Goal: Find specific page/section: Find specific page/section

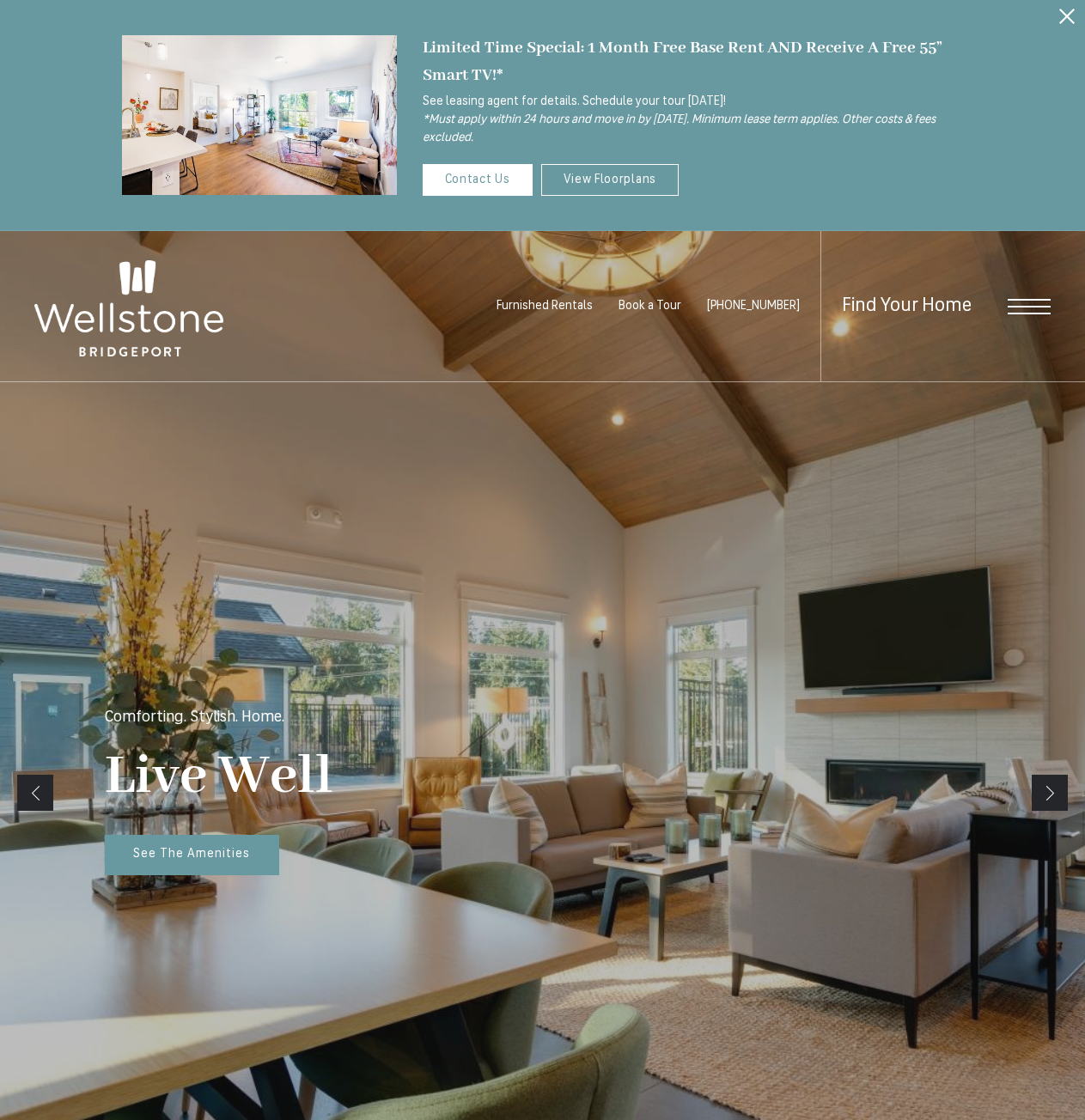
click at [1024, 310] on span "Open Menu" at bounding box center [1029, 306] width 43 height 15
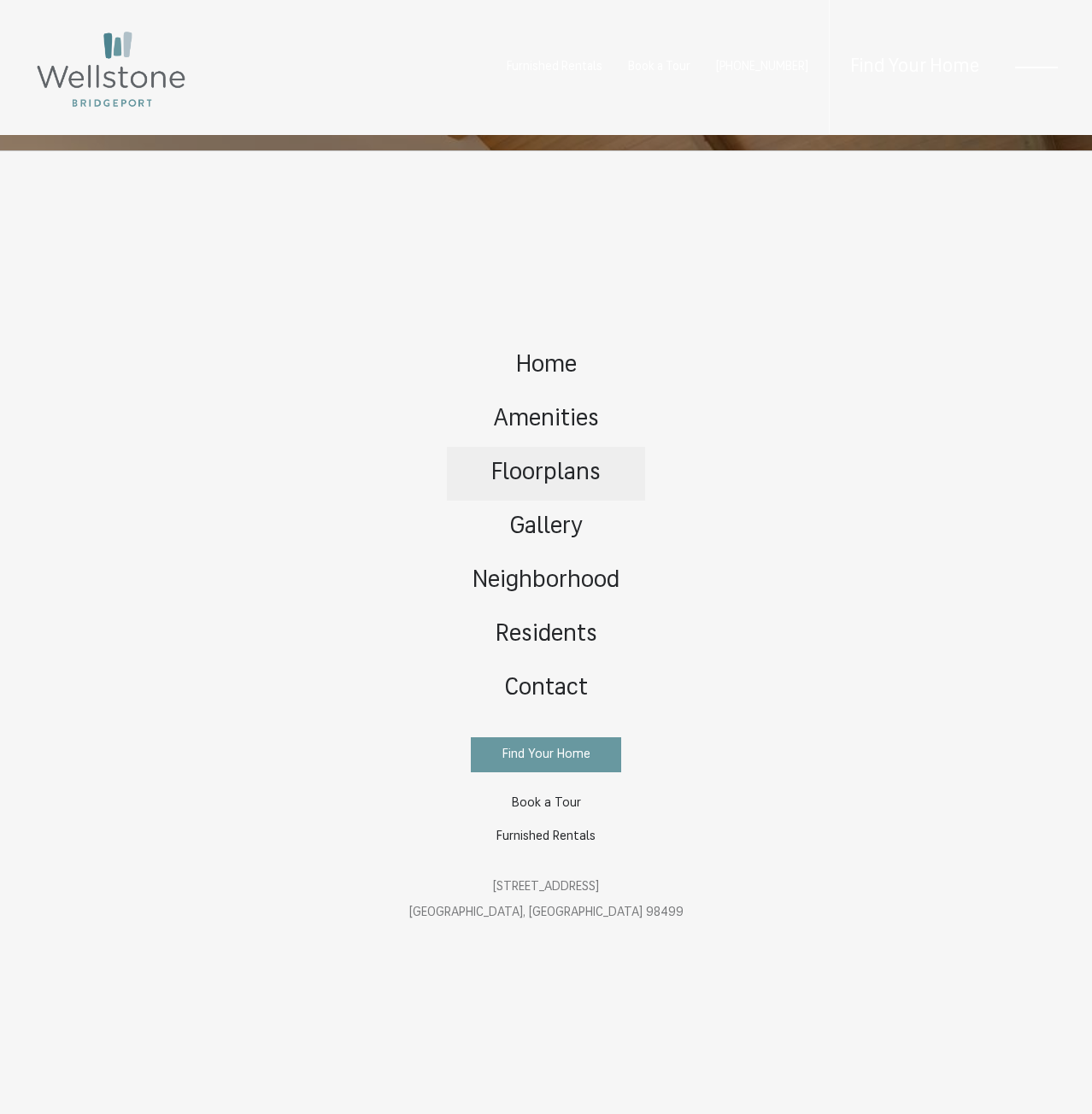
click at [539, 476] on span "Floorplans" at bounding box center [546, 473] width 110 height 24
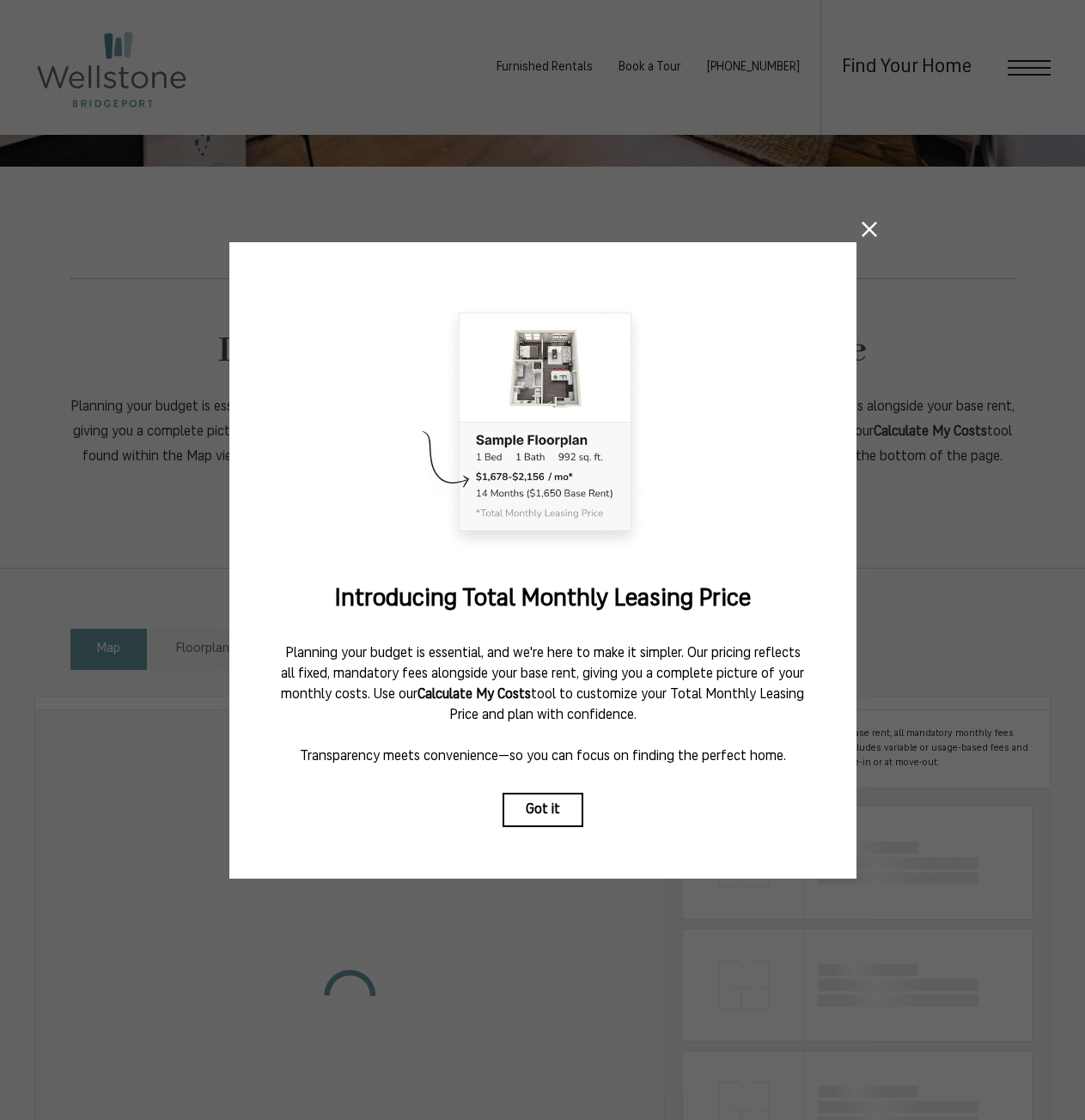
scroll to position [257, 0]
click at [870, 221] on icon at bounding box center [869, 229] width 15 height 15
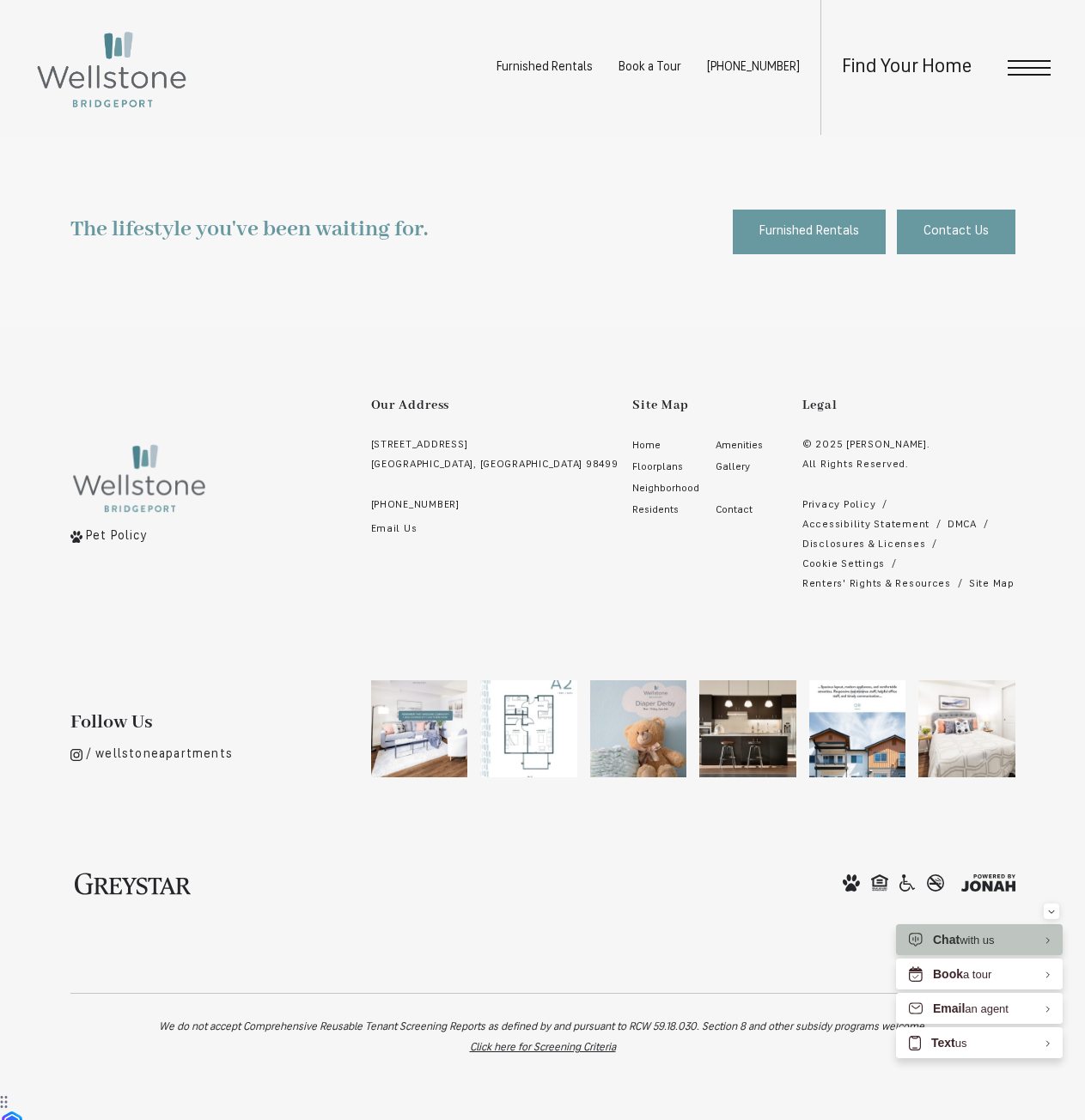
scroll to position [3030, 0]
